Goal: Find specific page/section: Find specific page/section

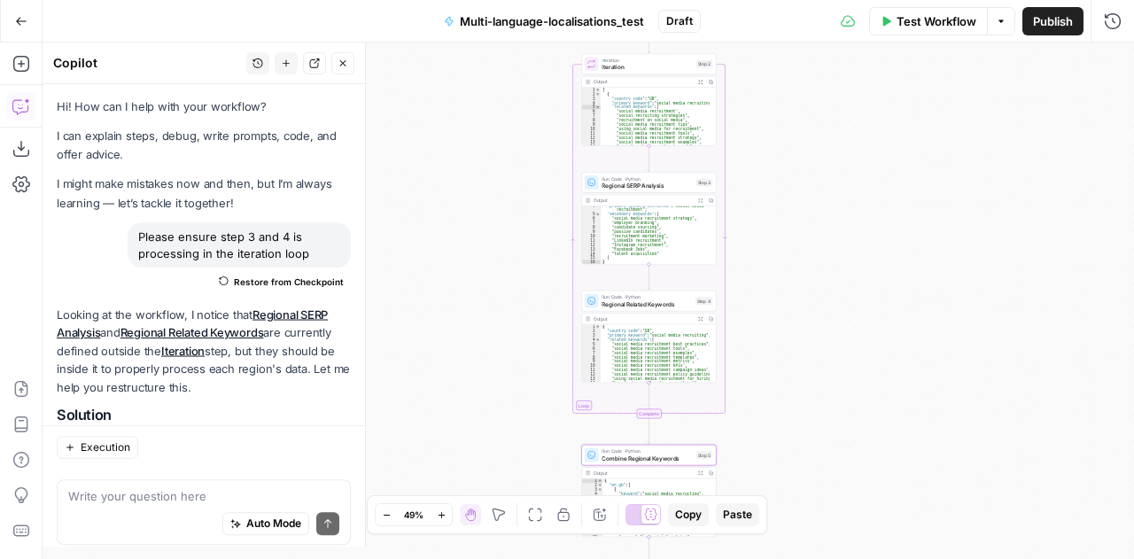
scroll to position [9161, 0]
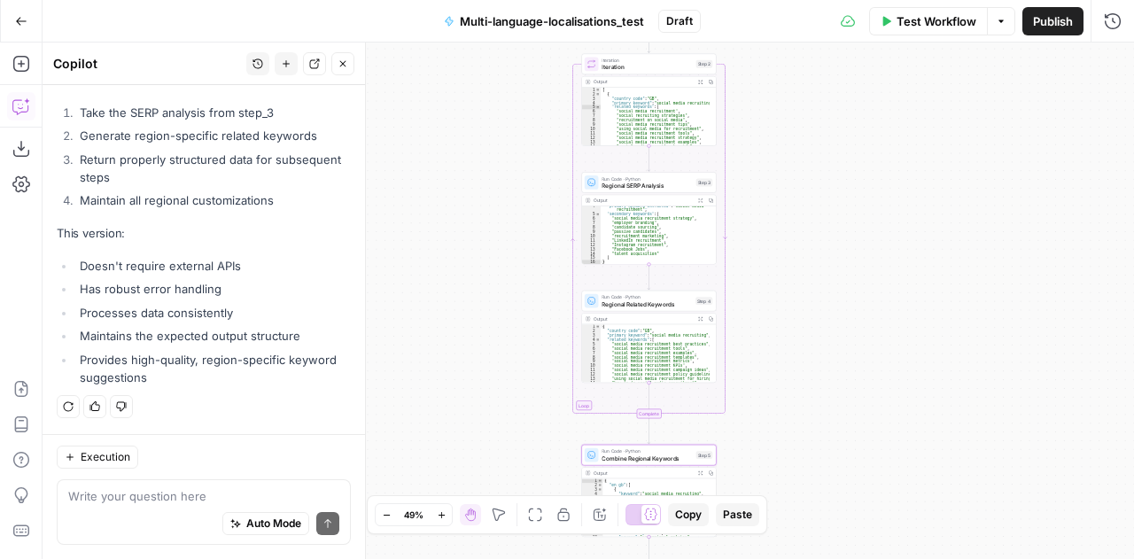
click at [677, 23] on span "Draft" at bounding box center [679, 21] width 27 height 16
click at [1009, 15] on button "Options" at bounding box center [1001, 21] width 28 height 28
click at [28, 26] on button "Go Back" at bounding box center [21, 21] width 32 height 32
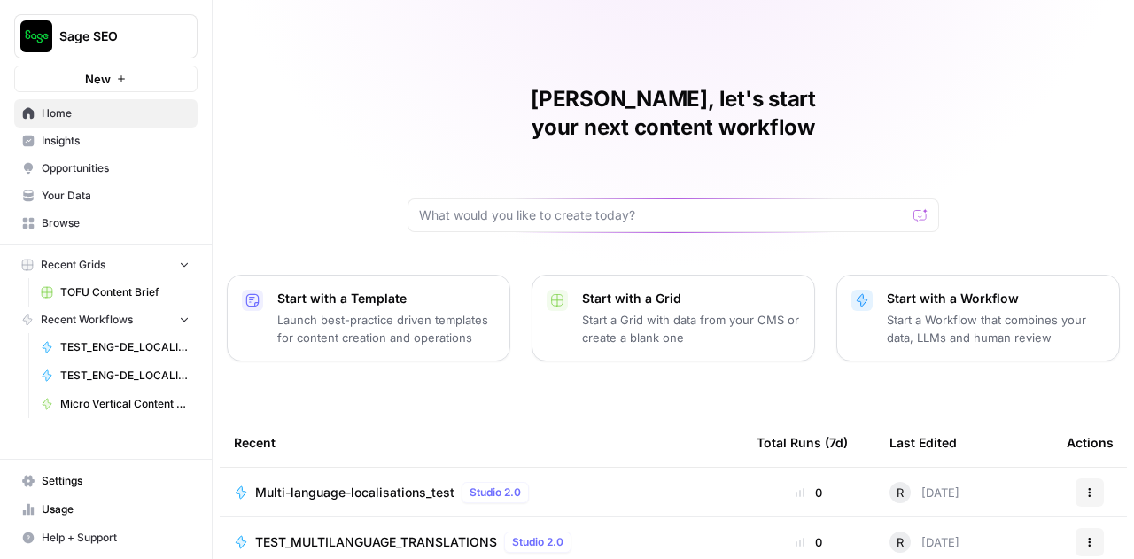
scroll to position [254, 0]
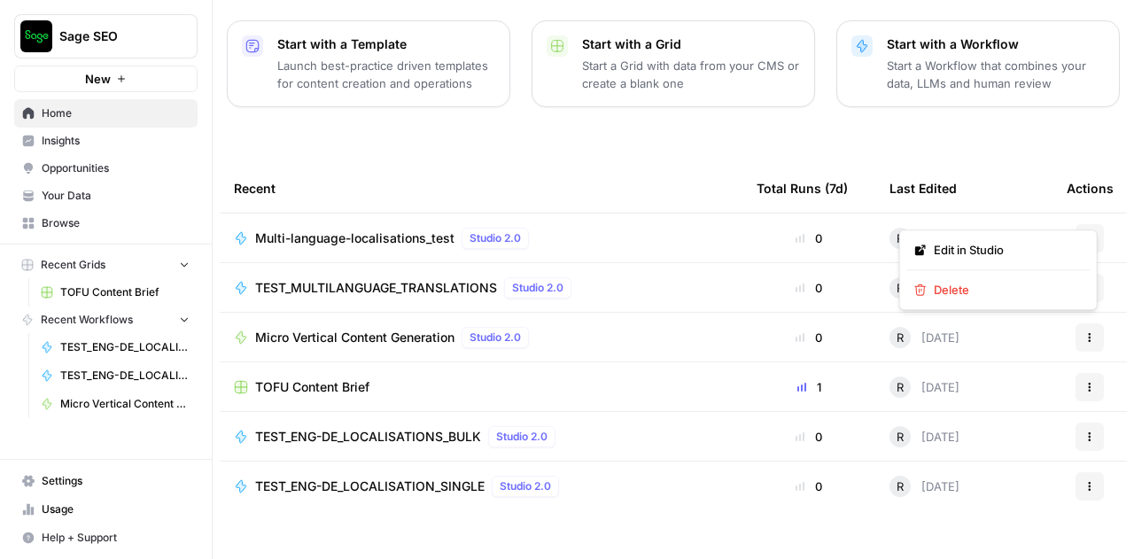
click at [1084, 233] on icon "button" at bounding box center [1089, 238] width 11 height 11
drag, startPoint x: 601, startPoint y: 209, endPoint x: 634, endPoint y: 182, distance: 43.4
click at [634, 182] on div "Recent" at bounding box center [481, 188] width 494 height 49
click at [1075, 224] on button "Actions" at bounding box center [1089, 238] width 28 height 28
click at [588, 228] on div "Multi-language-localisations_test Studio 2.0" at bounding box center [481, 238] width 494 height 21
